Goal: Information Seeking & Learning: Check status

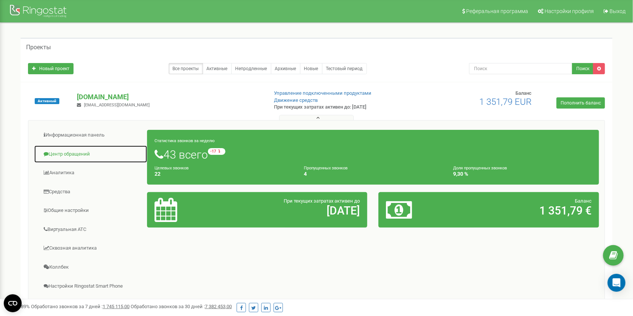
click at [57, 153] on link "Центр обращений" at bounding box center [90, 154] width 113 height 18
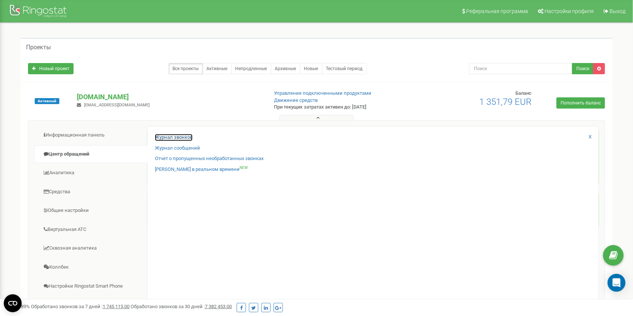
click at [189, 138] on link "Журнал звонков" at bounding box center [174, 137] width 38 height 7
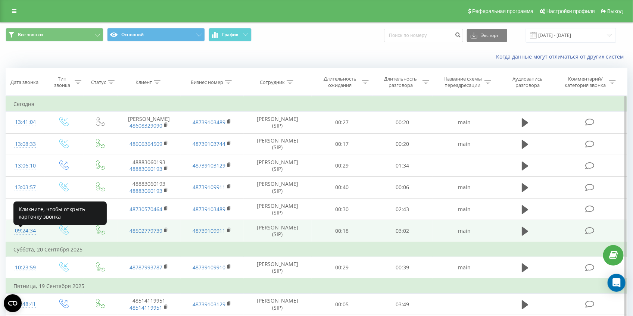
click at [24, 235] on div "09:24:34" at bounding box center [25, 231] width 24 height 15
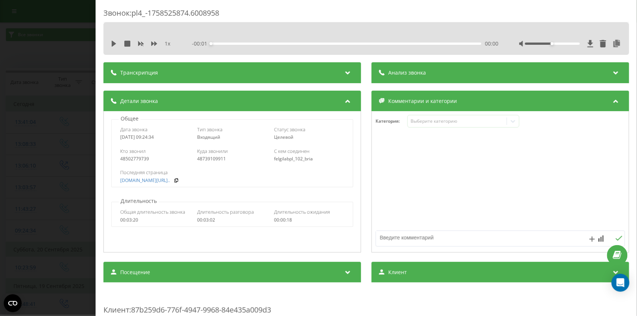
scroll to position [149, 0]
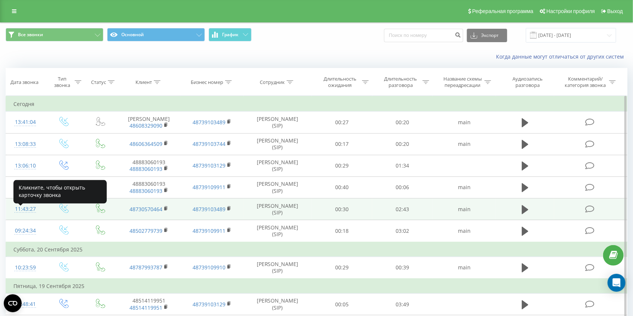
click at [26, 214] on div "11:43:27" at bounding box center [25, 209] width 24 height 15
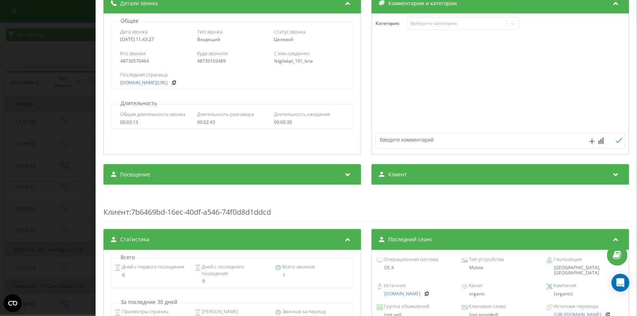
scroll to position [149, 0]
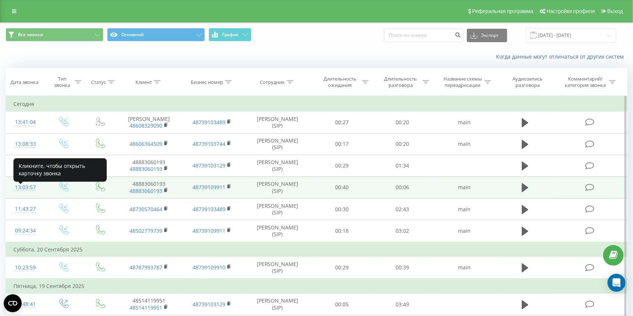
click at [21, 193] on div "13:03:57" at bounding box center [25, 187] width 24 height 15
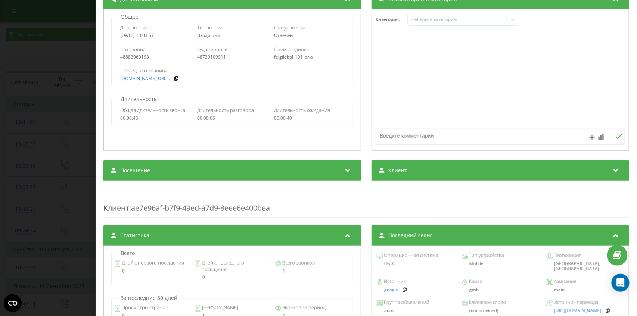
scroll to position [149, 0]
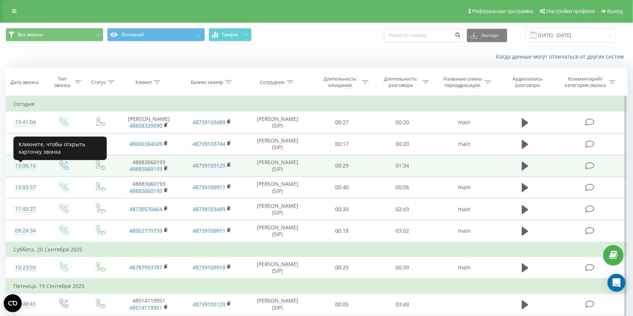
click at [25, 172] on div "13:06:10" at bounding box center [25, 166] width 24 height 15
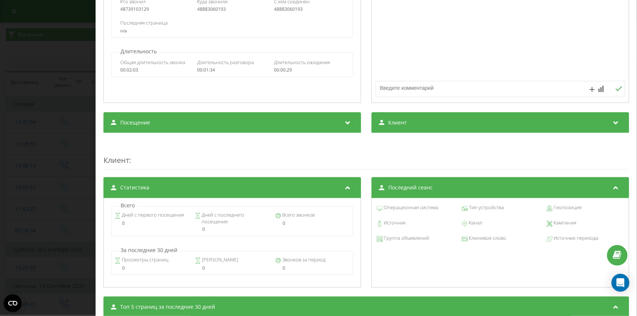
scroll to position [174, 0]
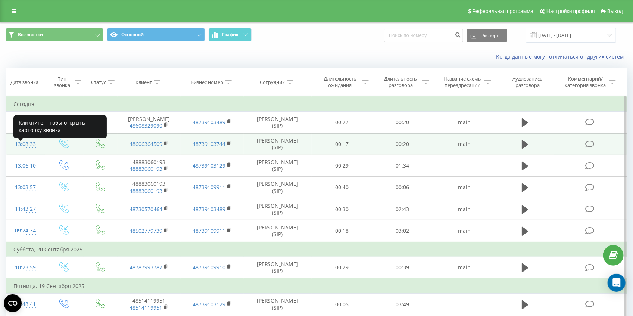
click at [25, 150] on div "13:08:33" at bounding box center [25, 144] width 24 height 15
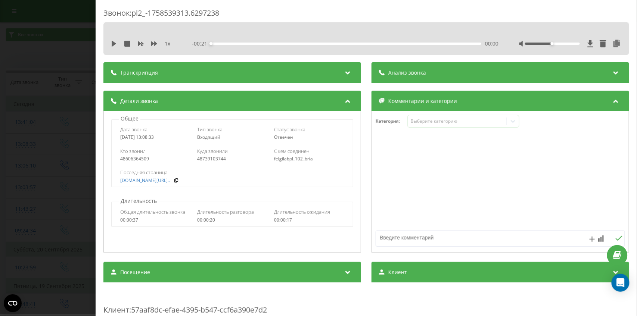
click at [1, 163] on div "Звонок : pl2_-1758539313.6297238 1 x - 00:21 00:00 00:00 Транскрипция Для анали…" at bounding box center [318, 158] width 637 height 316
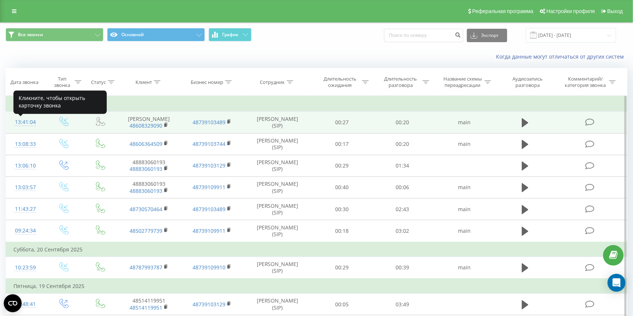
click at [27, 127] on div "13:41:04" at bounding box center [25, 122] width 24 height 15
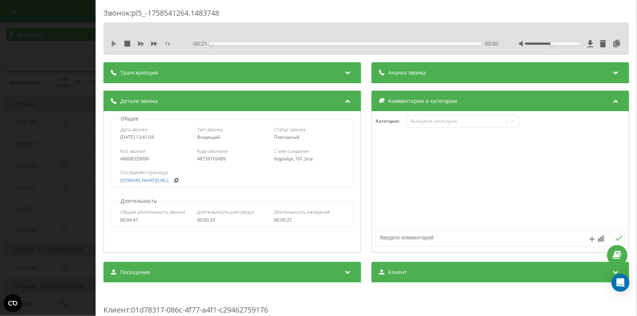
click at [112, 41] on icon at bounding box center [114, 44] width 4 height 6
click at [5, 119] on div "Звонок : pl5_-1758541264.1483748 1 x - 00:06 00:14 00:14 Транскрипция Для анали…" at bounding box center [318, 158] width 637 height 316
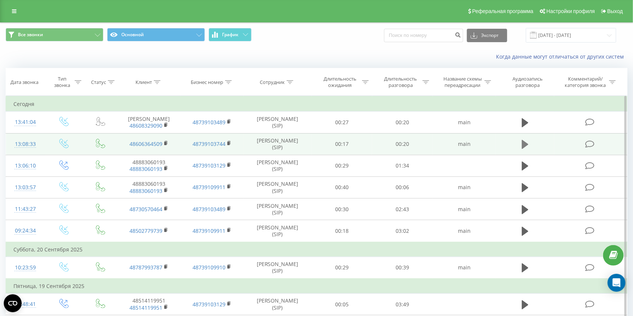
click at [523, 149] on icon at bounding box center [525, 144] width 7 height 9
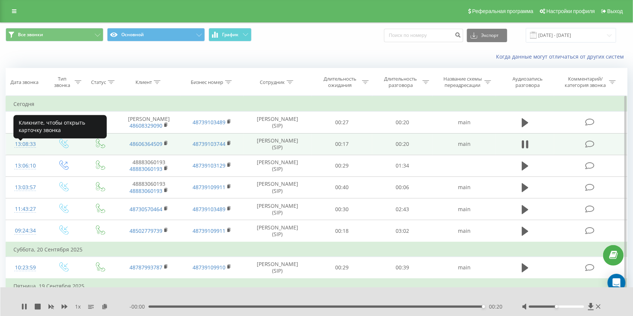
click at [22, 149] on div "13:08:33" at bounding box center [25, 144] width 24 height 15
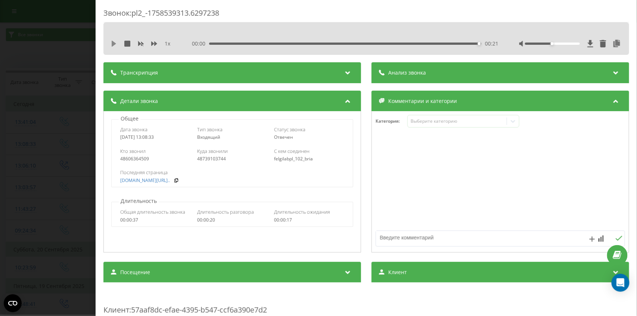
click at [111, 43] on icon at bounding box center [114, 44] width 6 height 6
drag, startPoint x: 551, startPoint y: 43, endPoint x: 570, endPoint y: 43, distance: 18.7
click at [570, 43] on div at bounding box center [552, 44] width 55 height 2
click at [113, 44] on icon at bounding box center [114, 44] width 4 height 6
click at [114, 43] on icon at bounding box center [114, 44] width 4 height 6
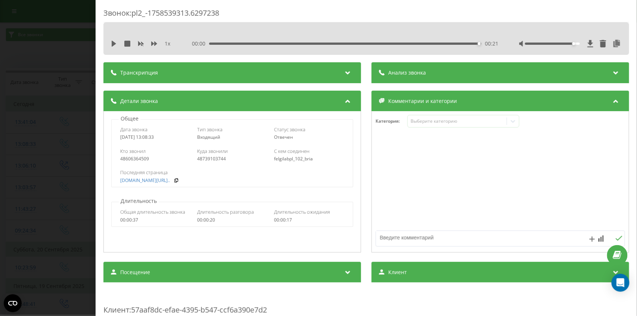
click at [9, 87] on div "Звонок : pl2_-1758539313.6297238 1 x 00:00 00:21 00:21 Транскрипция Для анализа…" at bounding box center [318, 158] width 637 height 316
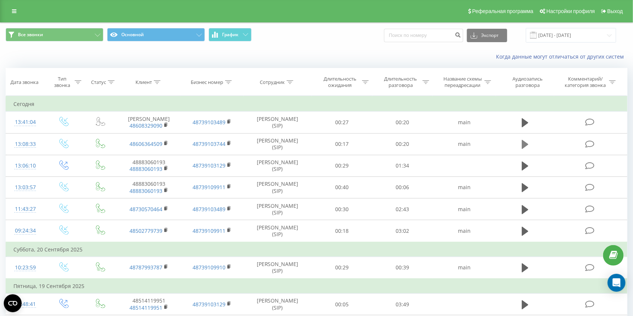
click at [523, 149] on icon at bounding box center [525, 144] width 7 height 9
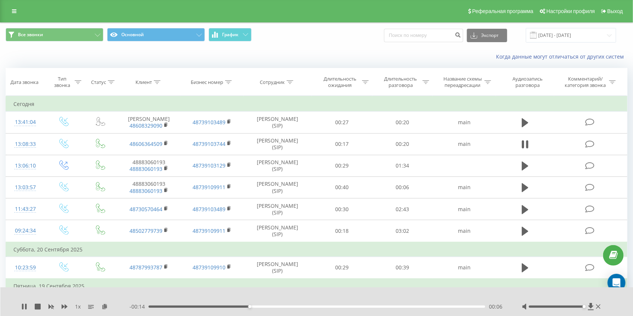
drag, startPoint x: 558, startPoint y: 307, endPoint x: 586, endPoint y: 308, distance: 28.0
click at [586, 308] on div at bounding box center [562, 306] width 80 height 7
click at [564, 308] on div at bounding box center [556, 307] width 55 height 2
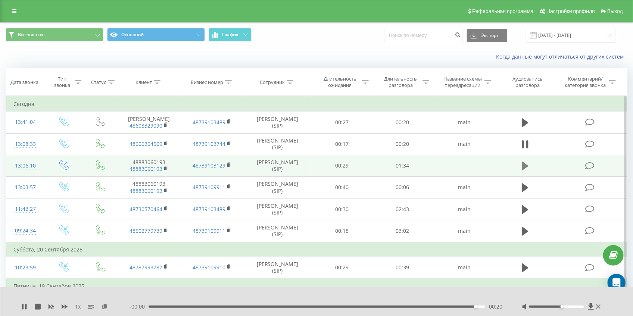
click at [526, 170] on icon at bounding box center [525, 166] width 7 height 9
